Goal: Information Seeking & Learning: Learn about a topic

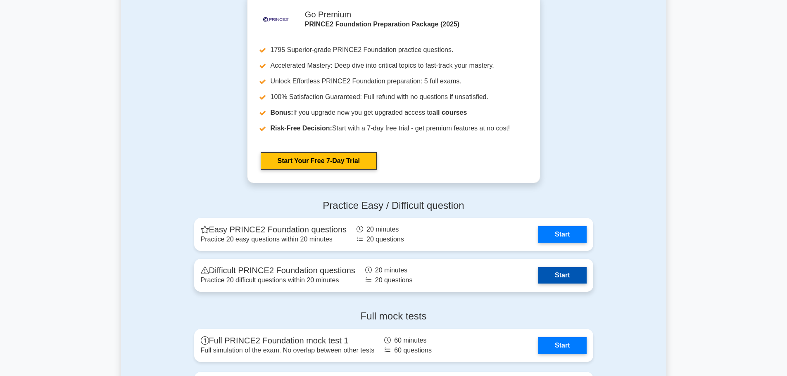
scroll to position [950, 0]
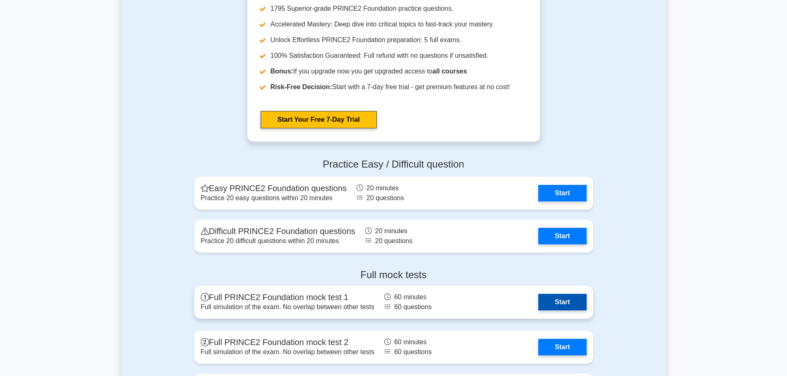
click at [560, 300] on link "Start" at bounding box center [562, 302] width 48 height 17
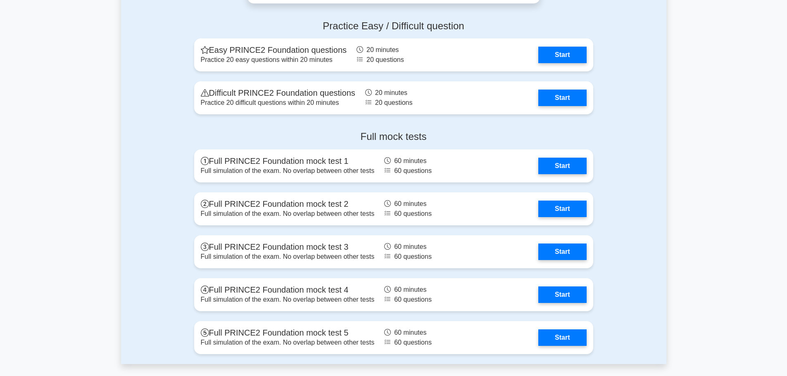
scroll to position [1074, 0]
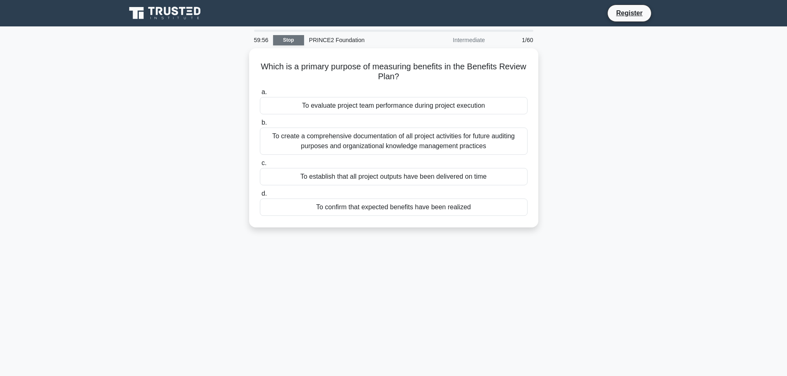
click at [299, 38] on link "Stop" at bounding box center [288, 40] width 31 height 10
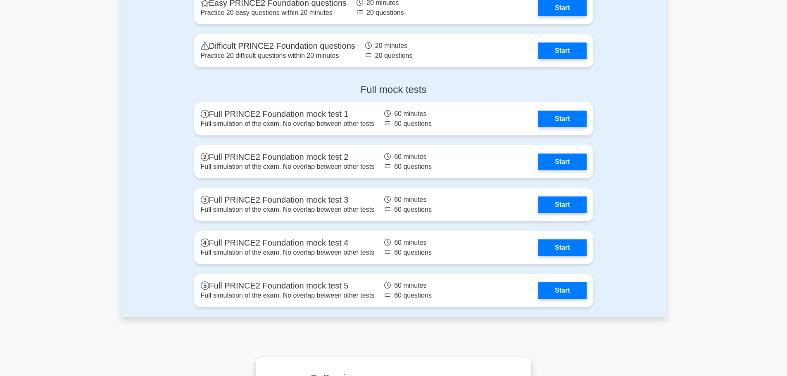
scroll to position [1116, 0]
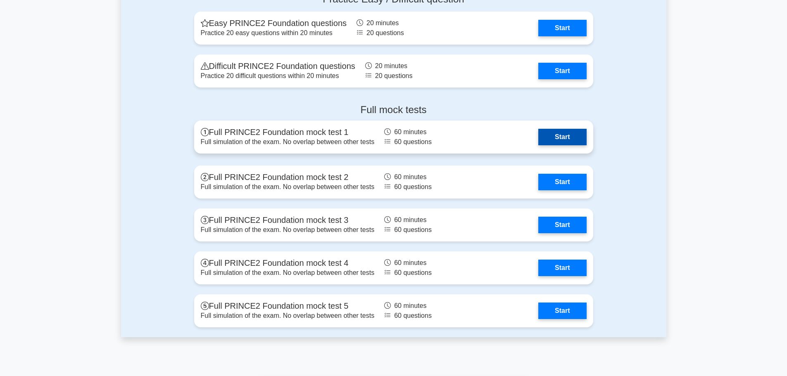
click at [547, 145] on link "Start" at bounding box center [562, 137] width 48 height 17
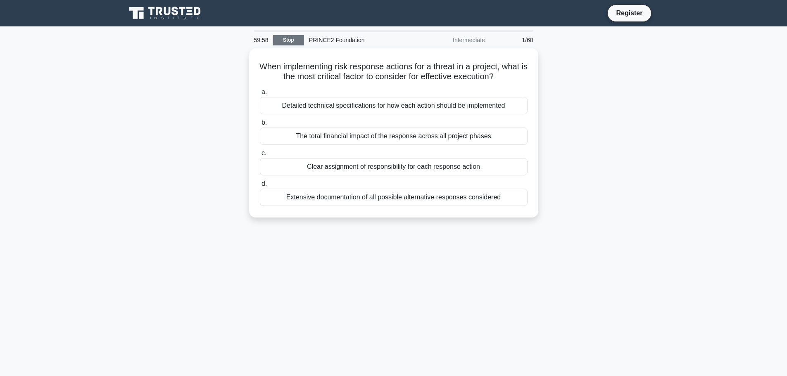
click at [285, 42] on link "Stop" at bounding box center [288, 40] width 31 height 10
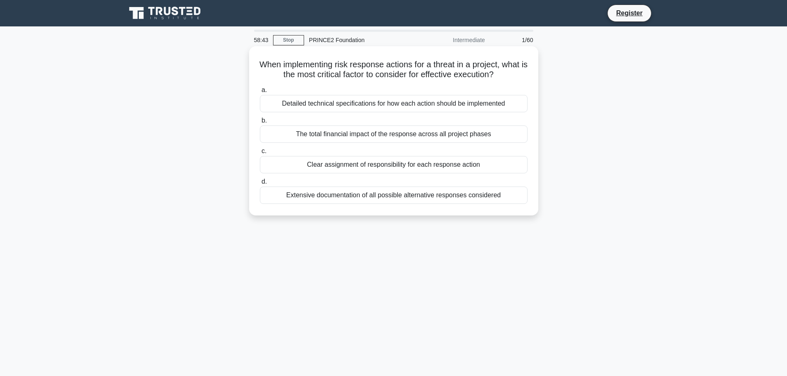
click at [338, 166] on div "Clear assignment of responsibility for each response action" at bounding box center [394, 164] width 268 height 17
click at [260, 154] on input "c. Clear assignment of responsibility for each response action" at bounding box center [260, 151] width 0 height 5
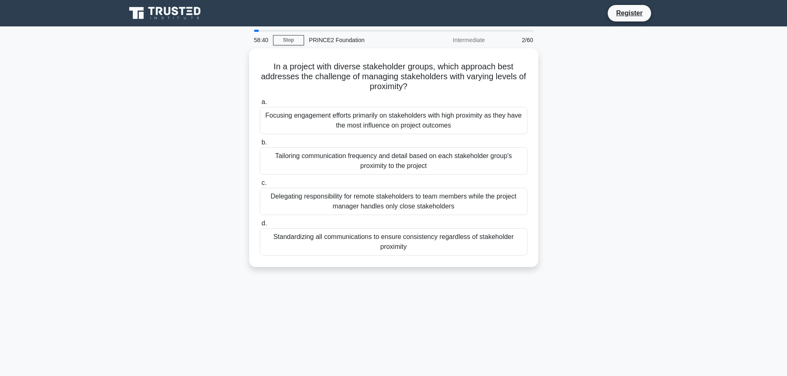
click at [464, 43] on div "Intermediate" at bounding box center [454, 40] width 72 height 17
click at [487, 41] on div "Intermediate" at bounding box center [454, 40] width 72 height 17
click at [339, 39] on div "PRINCE2 Foundation" at bounding box center [361, 40] width 114 height 17
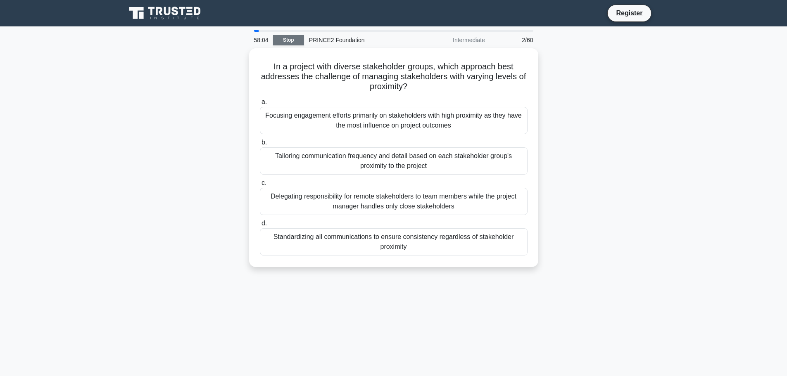
click at [289, 37] on link "Stop" at bounding box center [288, 40] width 31 height 10
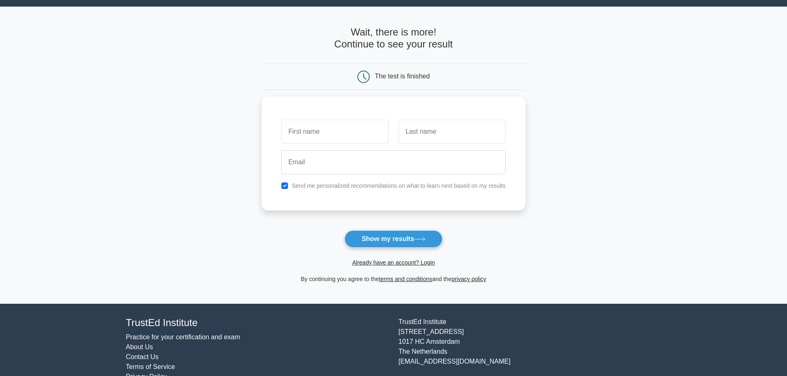
scroll to position [39, 0]
